Goal: Book appointment/travel/reservation

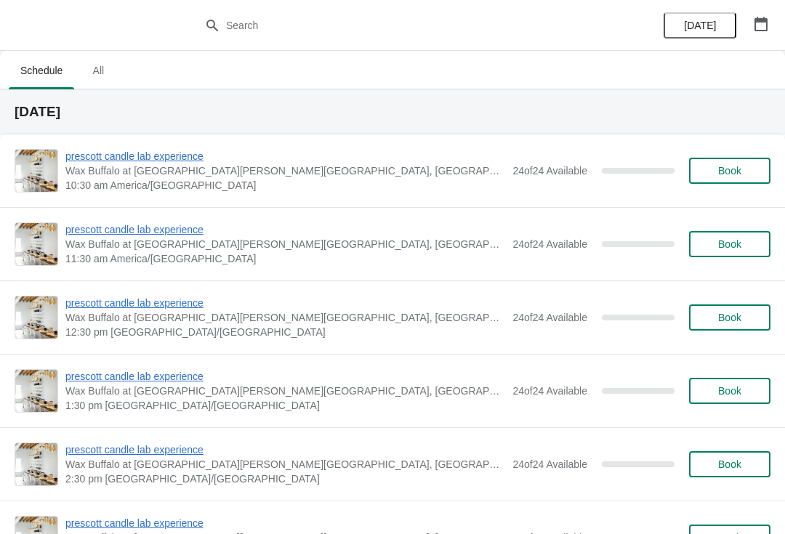
click at [749, 23] on button "button" at bounding box center [761, 24] width 26 height 26
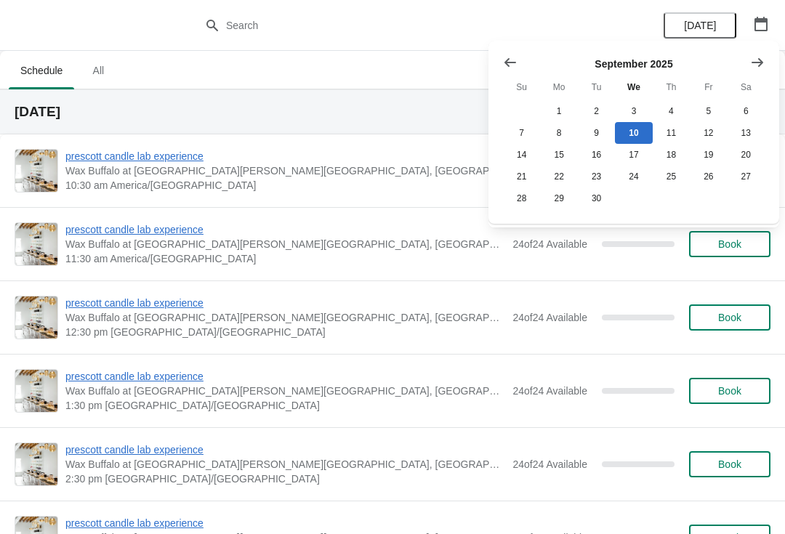
click at [752, 65] on icon "Show next month, October 2025" at bounding box center [757, 62] width 15 height 15
click at [505, 60] on icon "Show previous month, September 2025" at bounding box center [510, 62] width 15 height 15
click at [709, 158] on button "19" at bounding box center [708, 155] width 37 height 22
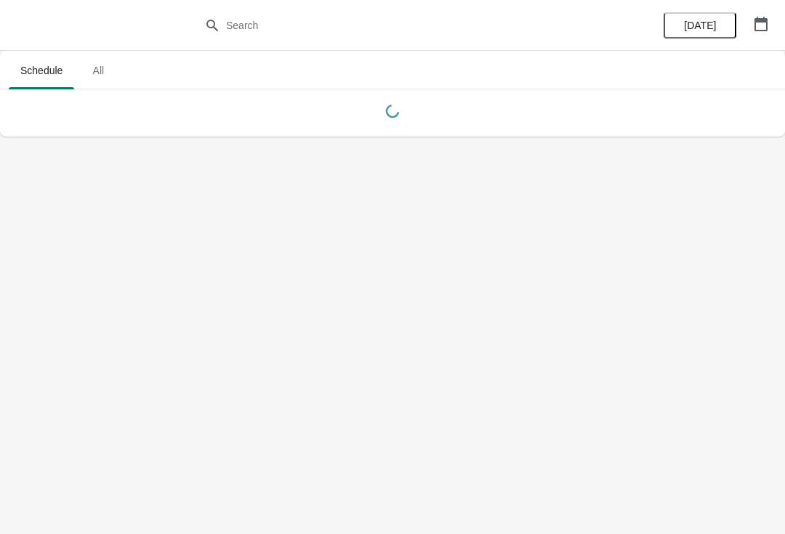
click at [772, 19] on button "button" at bounding box center [761, 24] width 26 height 26
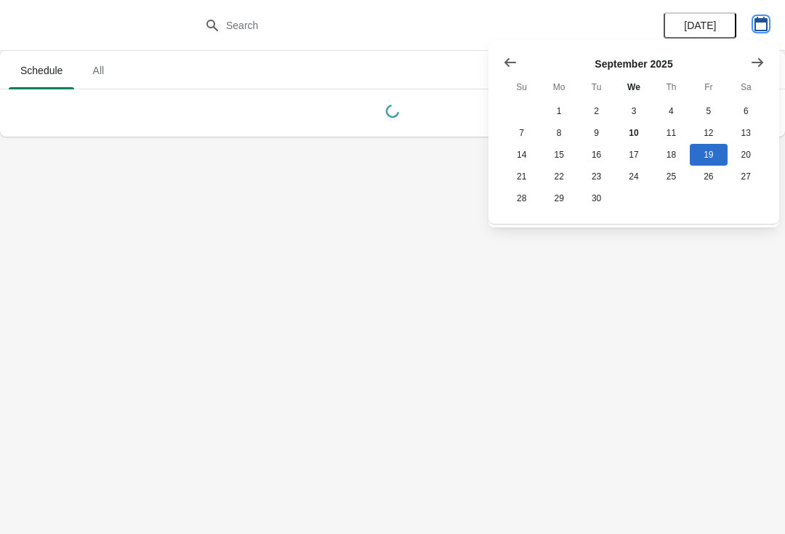
click at [762, 21] on icon "button" at bounding box center [760, 24] width 13 height 15
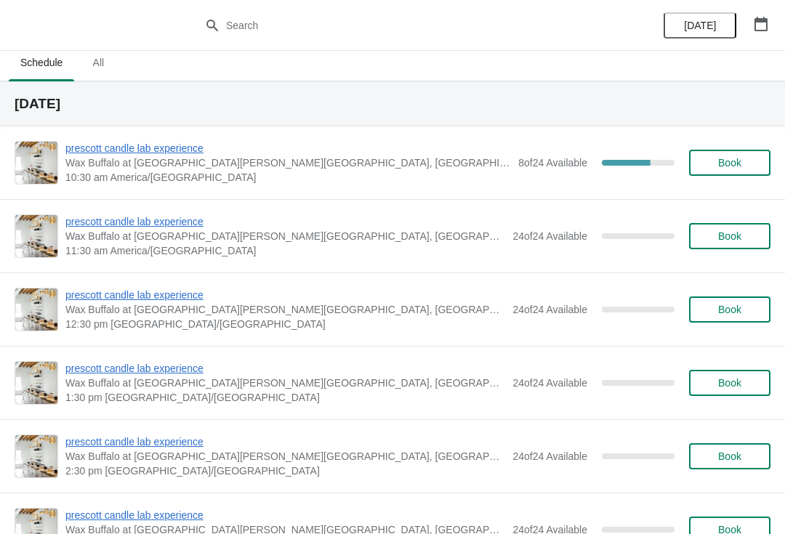
scroll to position [7, 0]
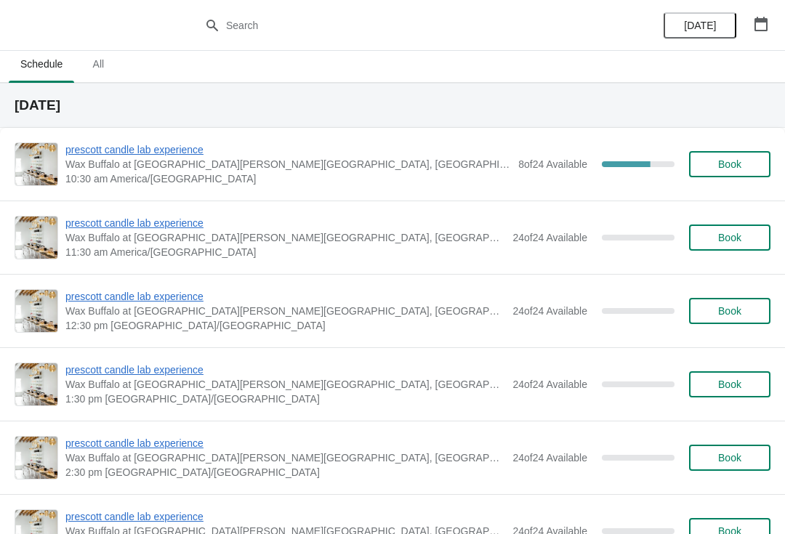
click at [772, 23] on button "button" at bounding box center [761, 24] width 26 height 26
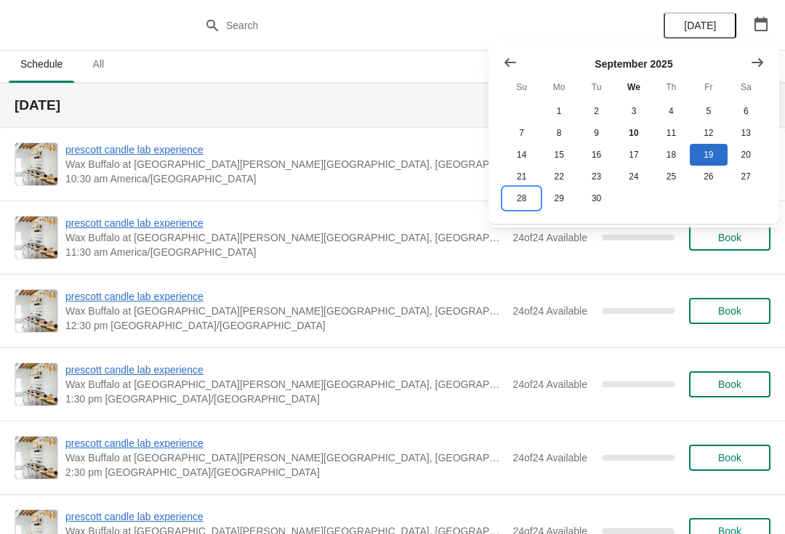
click at [520, 203] on button "28" at bounding box center [521, 198] width 37 height 22
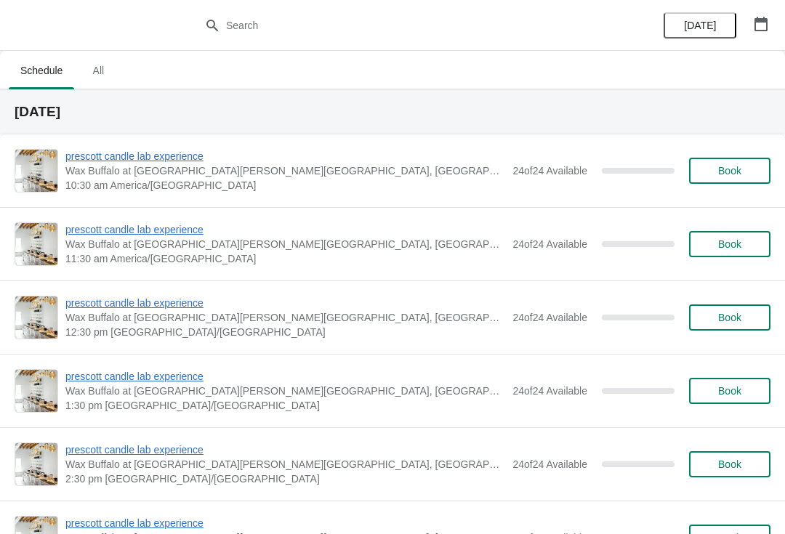
click at [762, 22] on icon "button" at bounding box center [760, 24] width 13 height 15
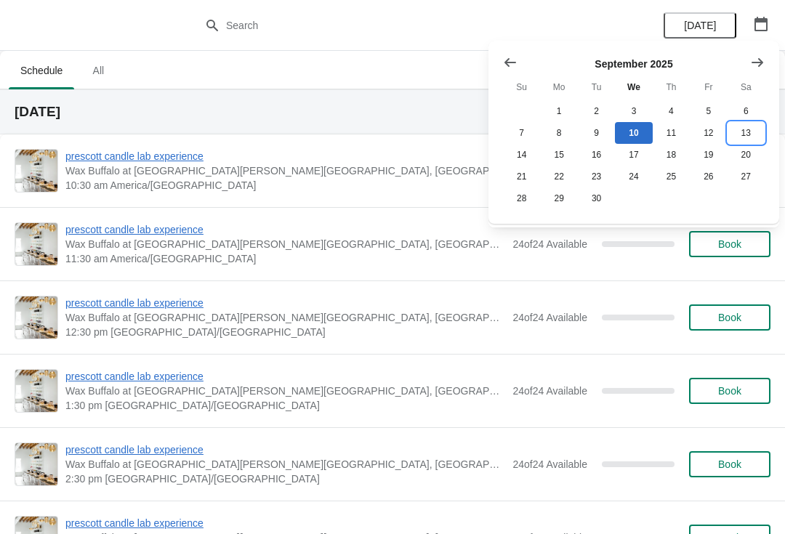
click at [751, 134] on button "13" at bounding box center [745, 133] width 37 height 22
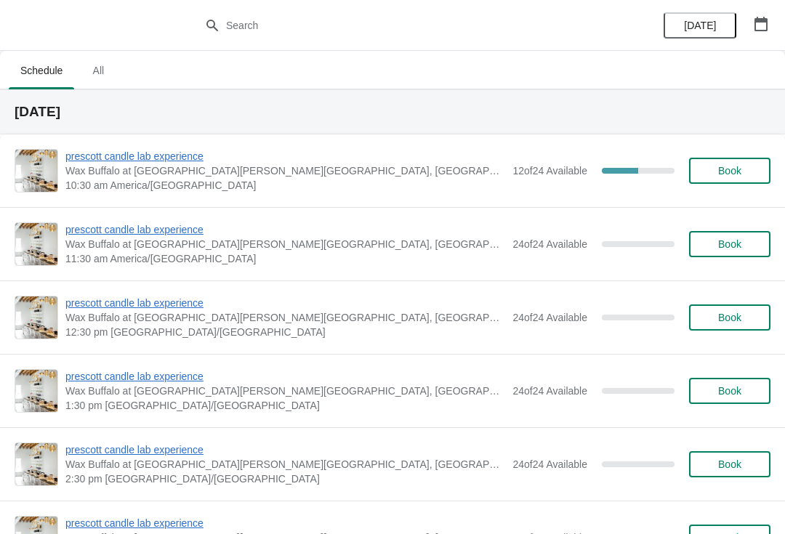
click at [192, 156] on span "prescott candle lab experience" at bounding box center [285, 156] width 440 height 15
click at [749, 11] on button "button" at bounding box center [761, 24] width 26 height 26
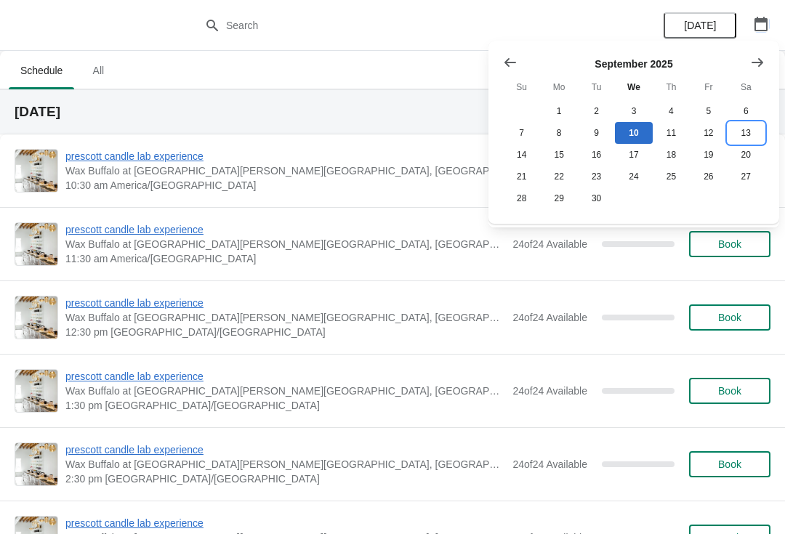
click at [744, 129] on button "13" at bounding box center [745, 133] width 37 height 22
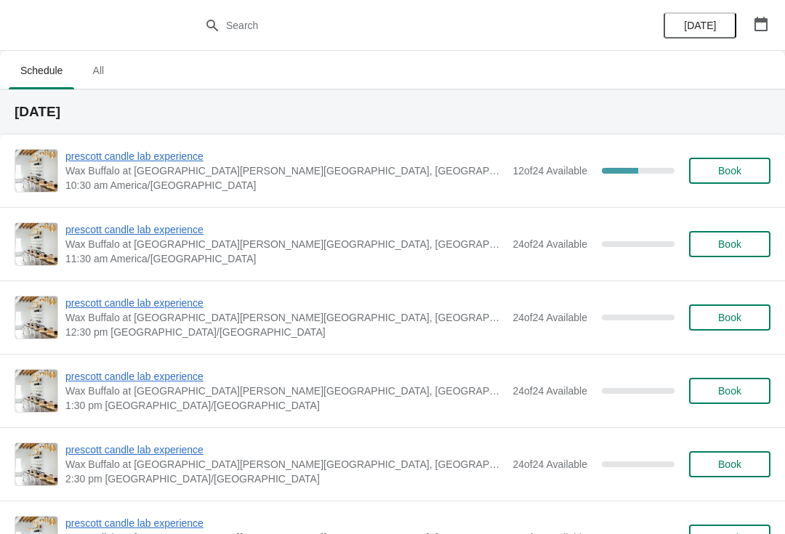
click at [182, 157] on span "prescott candle lab experience" at bounding box center [285, 156] width 440 height 15
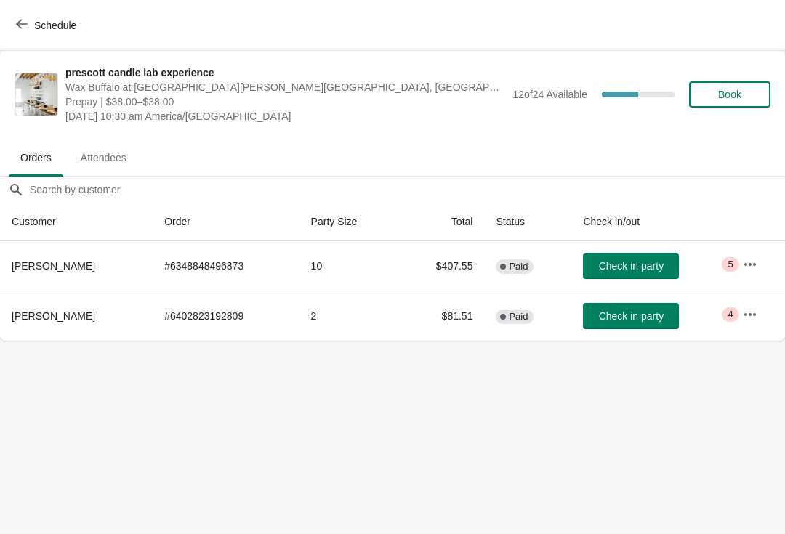
click at [757, 311] on button "button" at bounding box center [750, 315] width 26 height 26
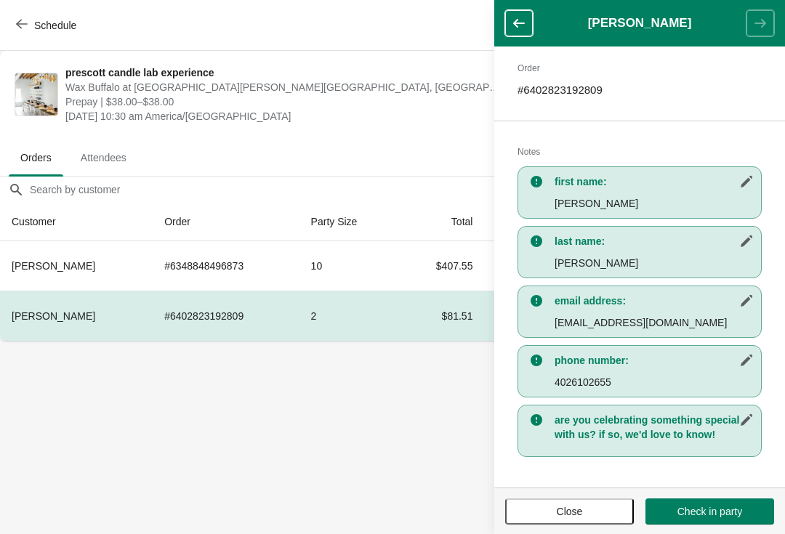
scroll to position [223, 0]
click at [566, 506] on span "Close" at bounding box center [570, 512] width 26 height 12
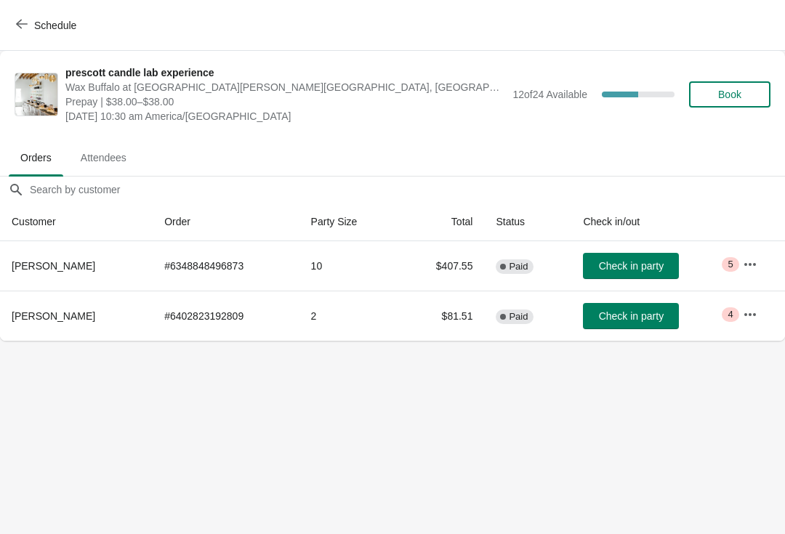
click at [750, 268] on icon "button" at bounding box center [750, 264] width 15 height 15
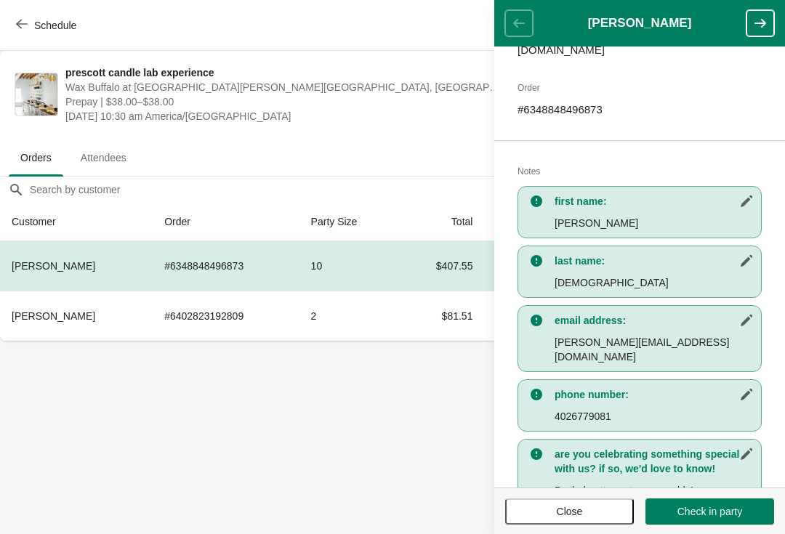
scroll to position [235, 0]
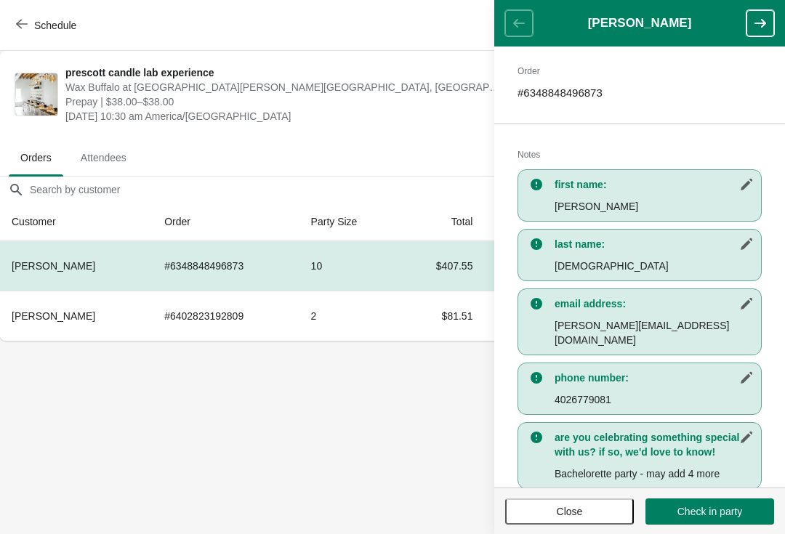
click at [536, 523] on button "Close" at bounding box center [569, 512] width 129 height 26
